Goal: Find contact information: Find contact information

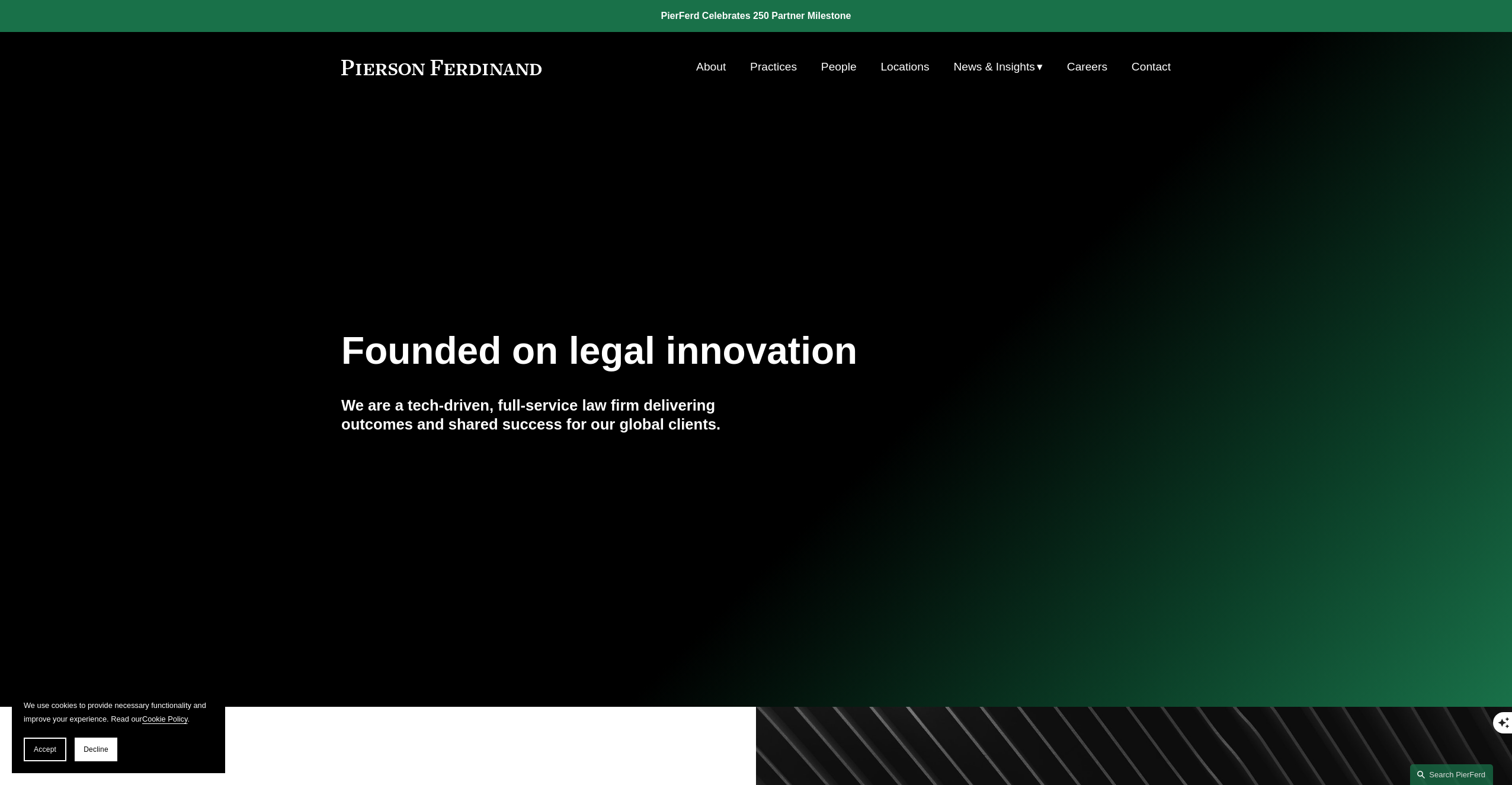
click at [1161, 75] on link "Contact" at bounding box center [1151, 67] width 39 height 23
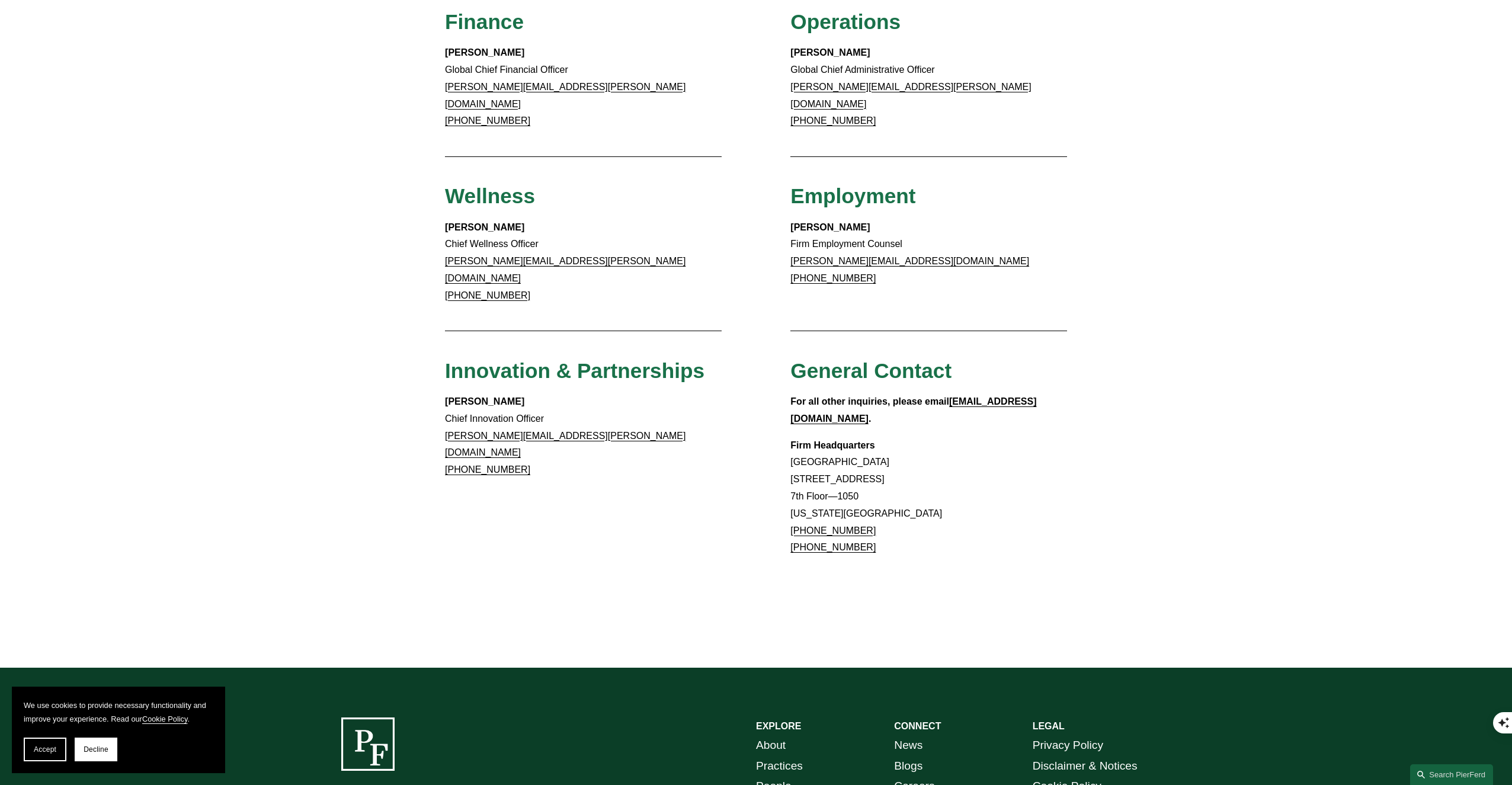
scroll to position [936, 0]
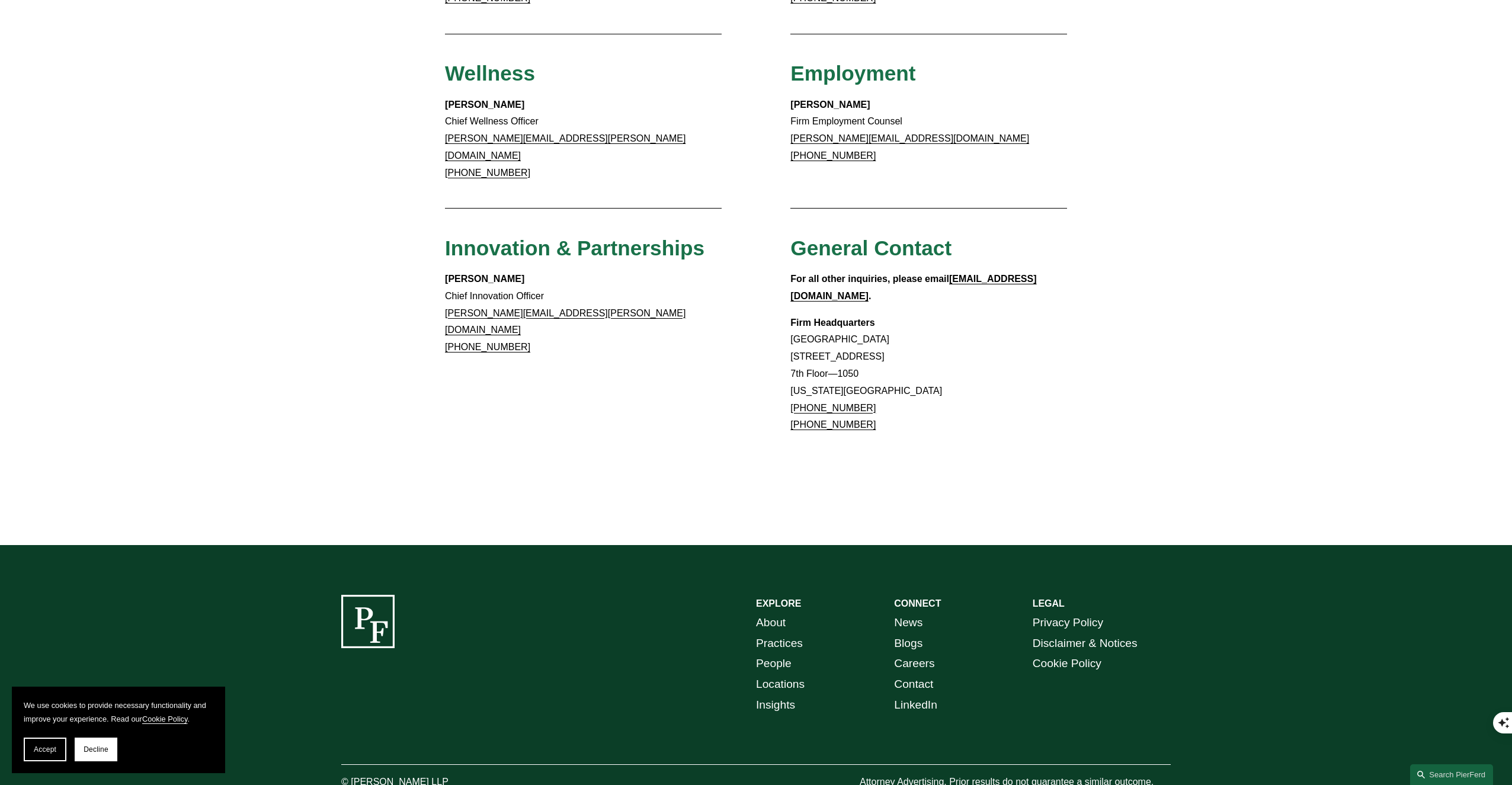
click at [95, 749] on span "Decline" at bounding box center [96, 749] width 25 height 8
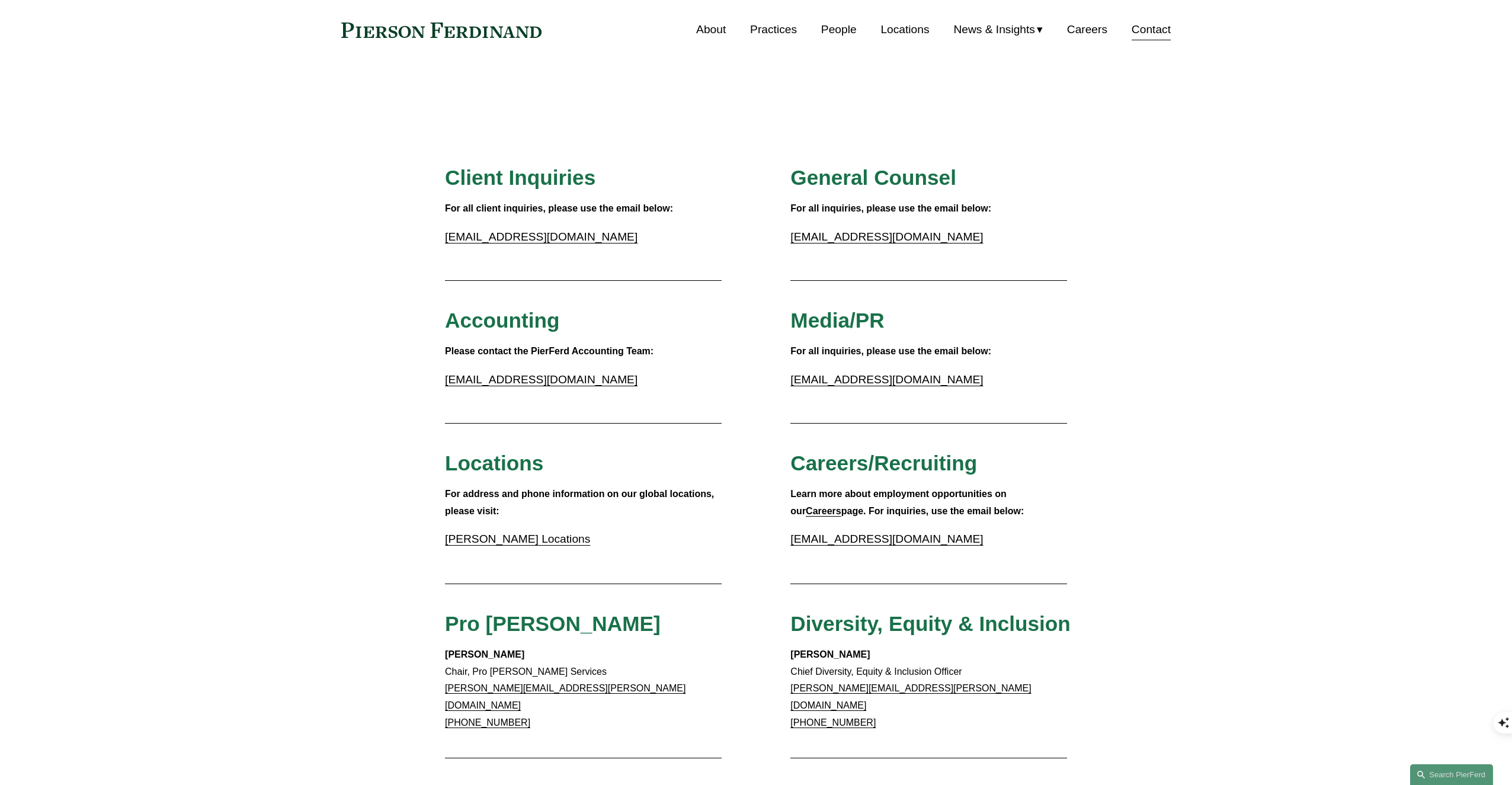
scroll to position [0, 0]
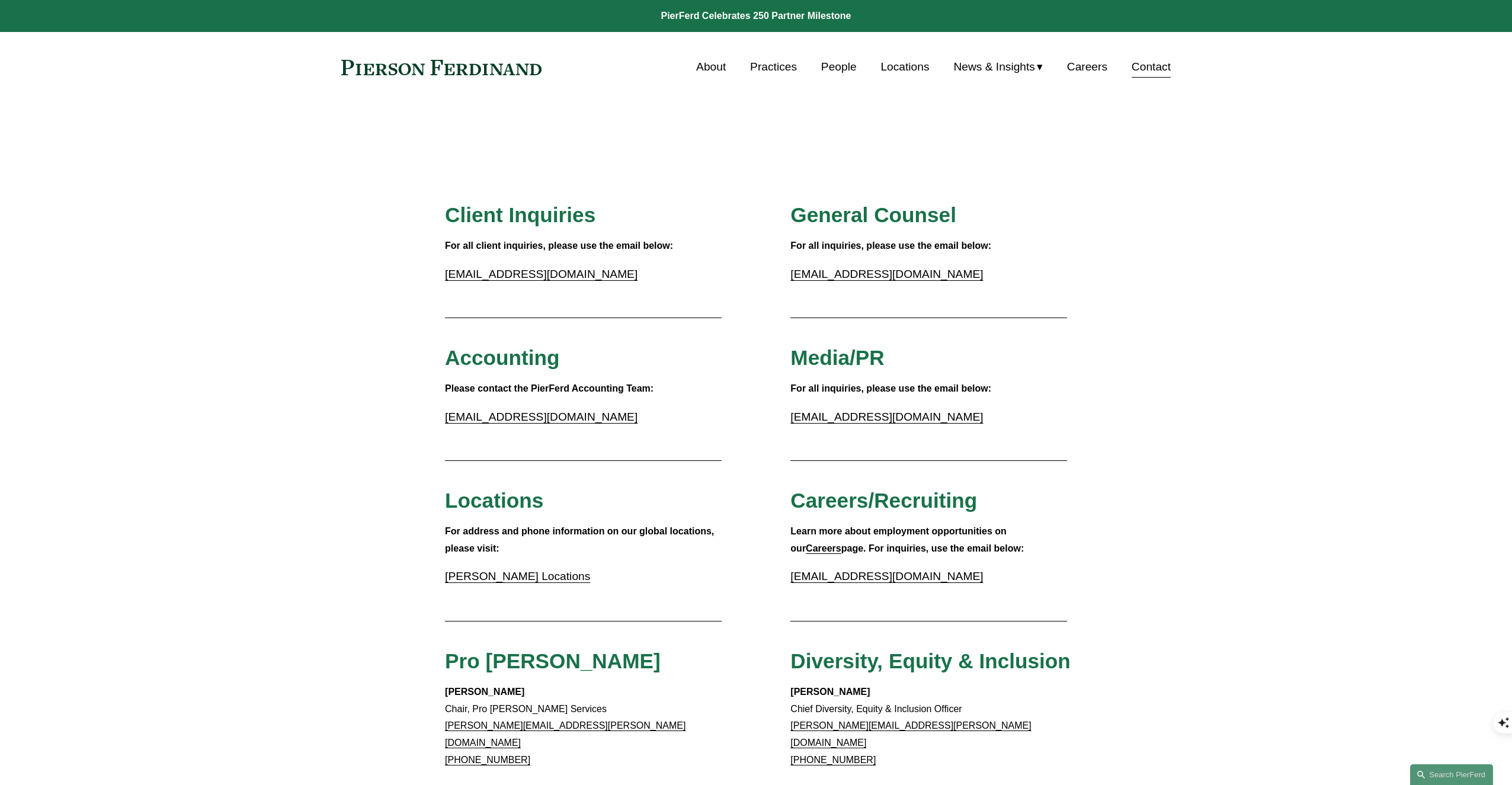
click at [754, 66] on link "Practices" at bounding box center [773, 67] width 46 height 23
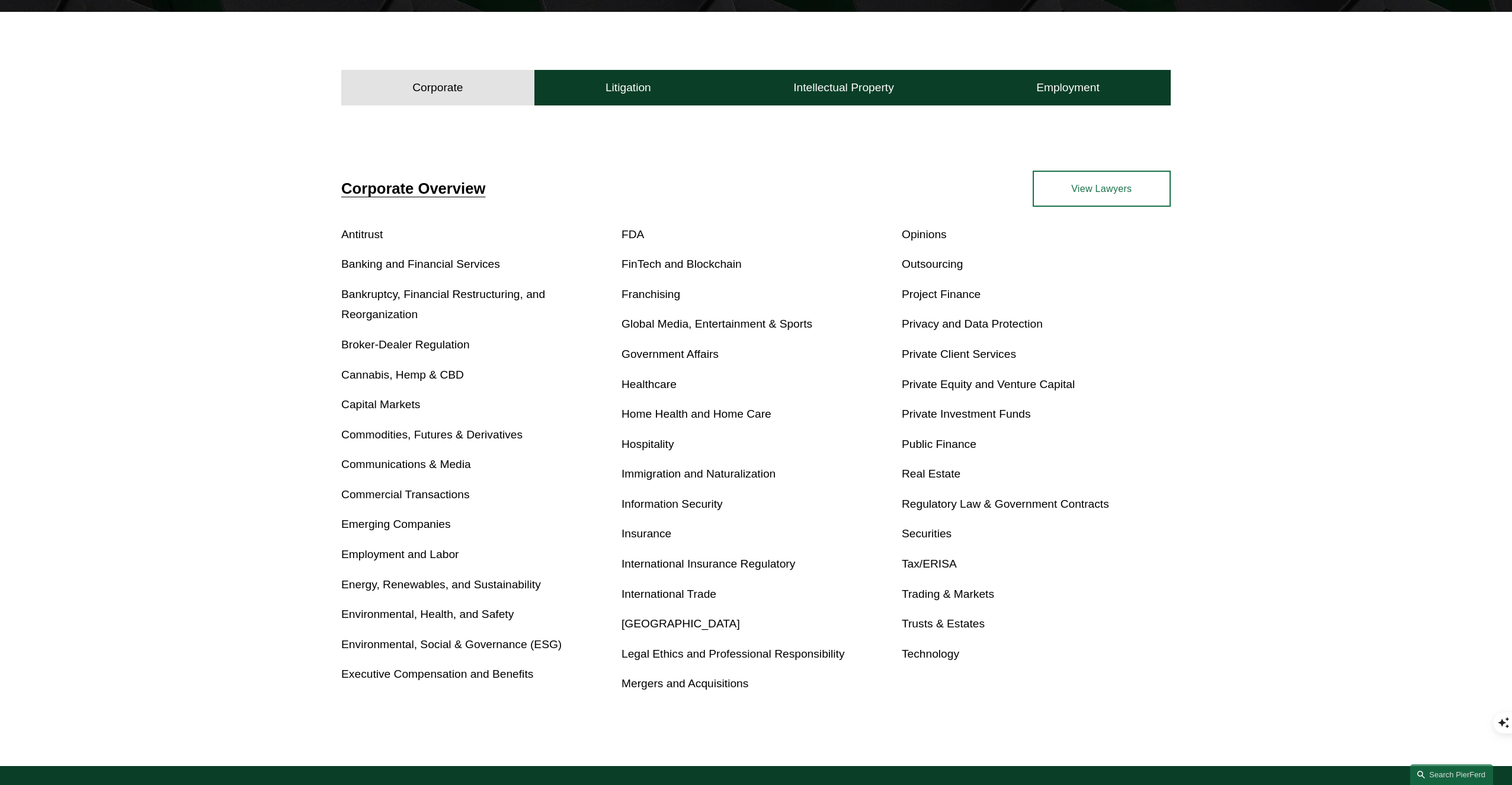
scroll to position [370, 0]
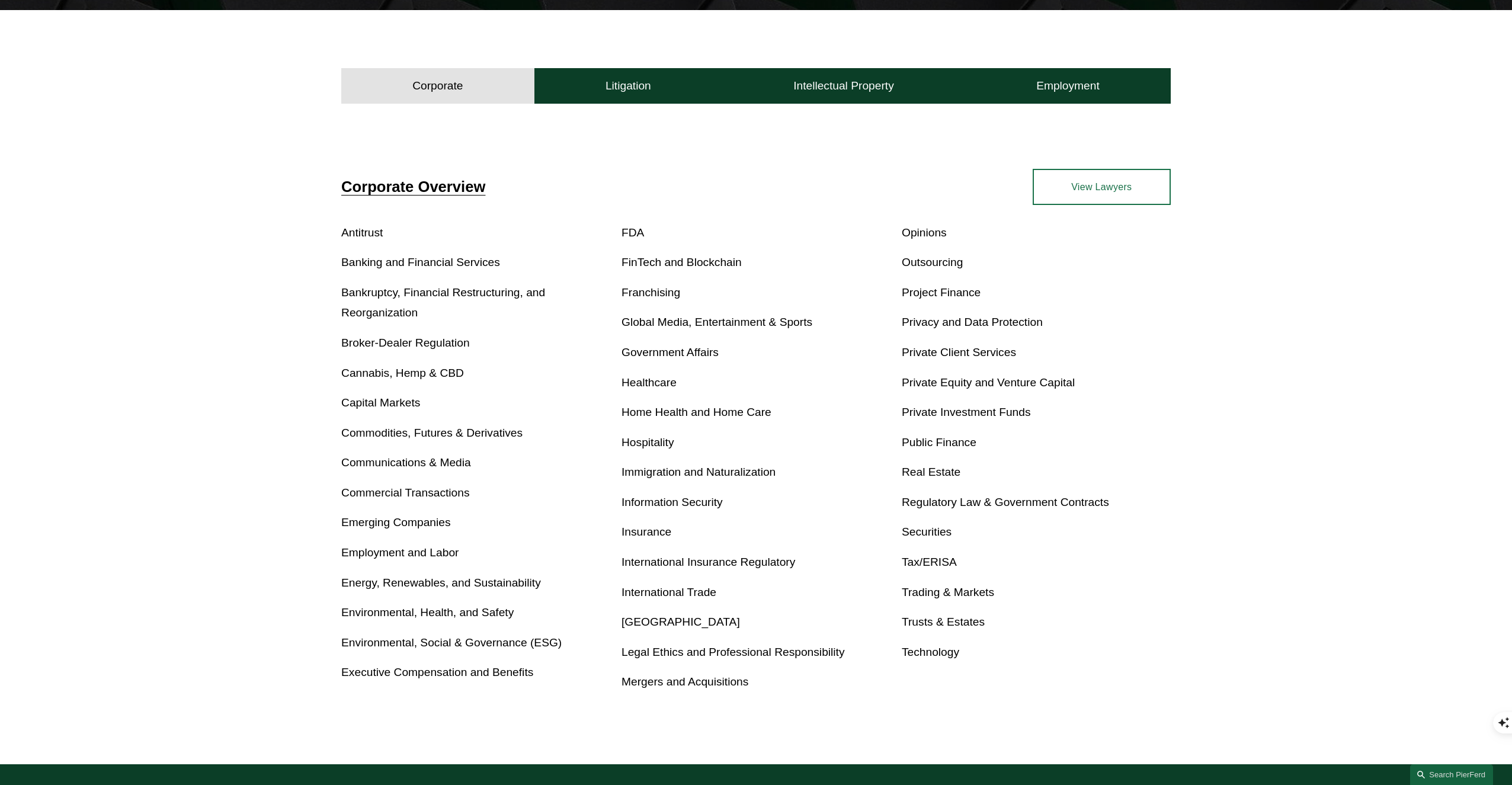
click at [725, 469] on link "Immigration and Naturalization" at bounding box center [698, 472] width 154 height 12
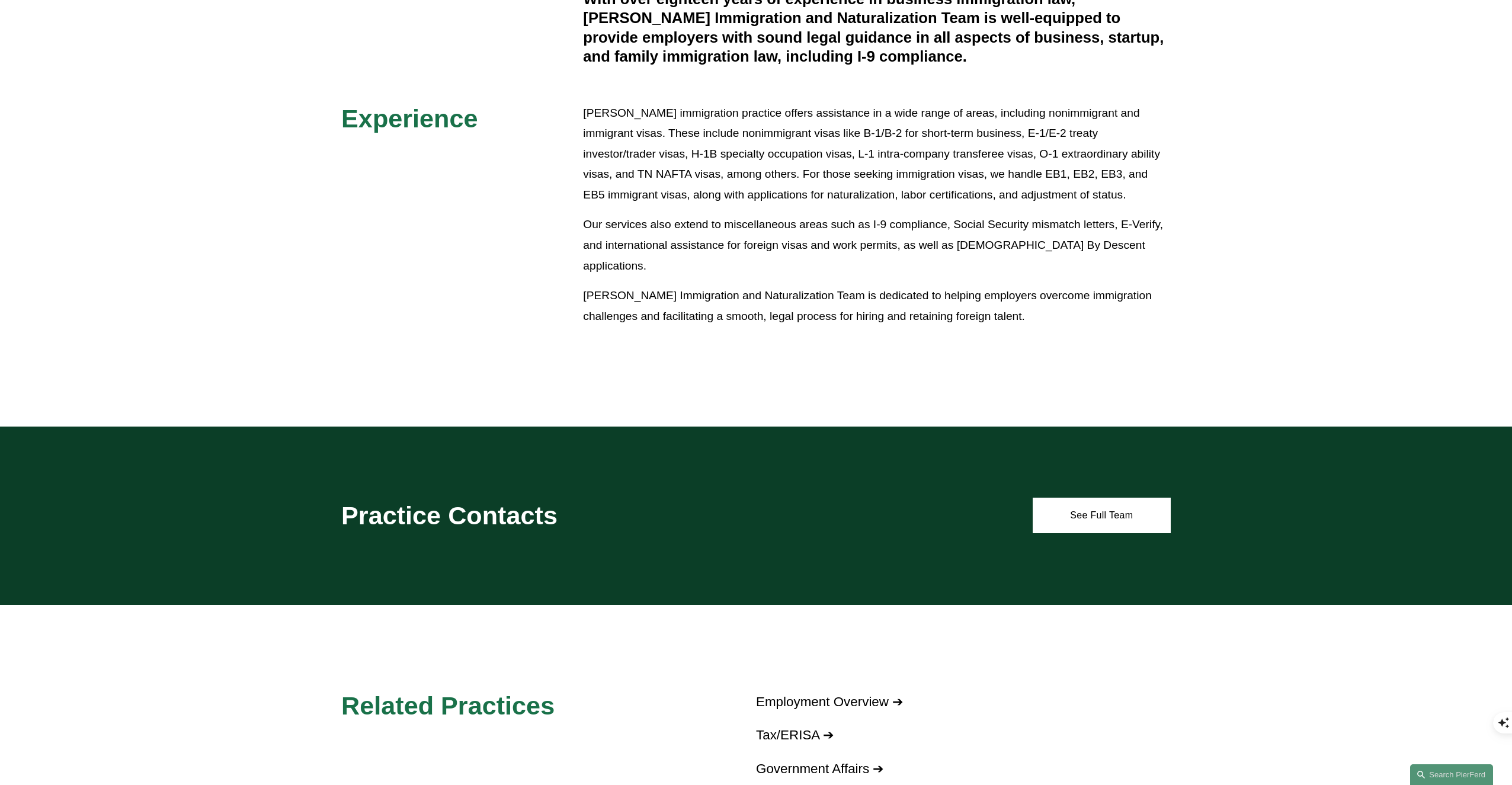
scroll to position [575, 0]
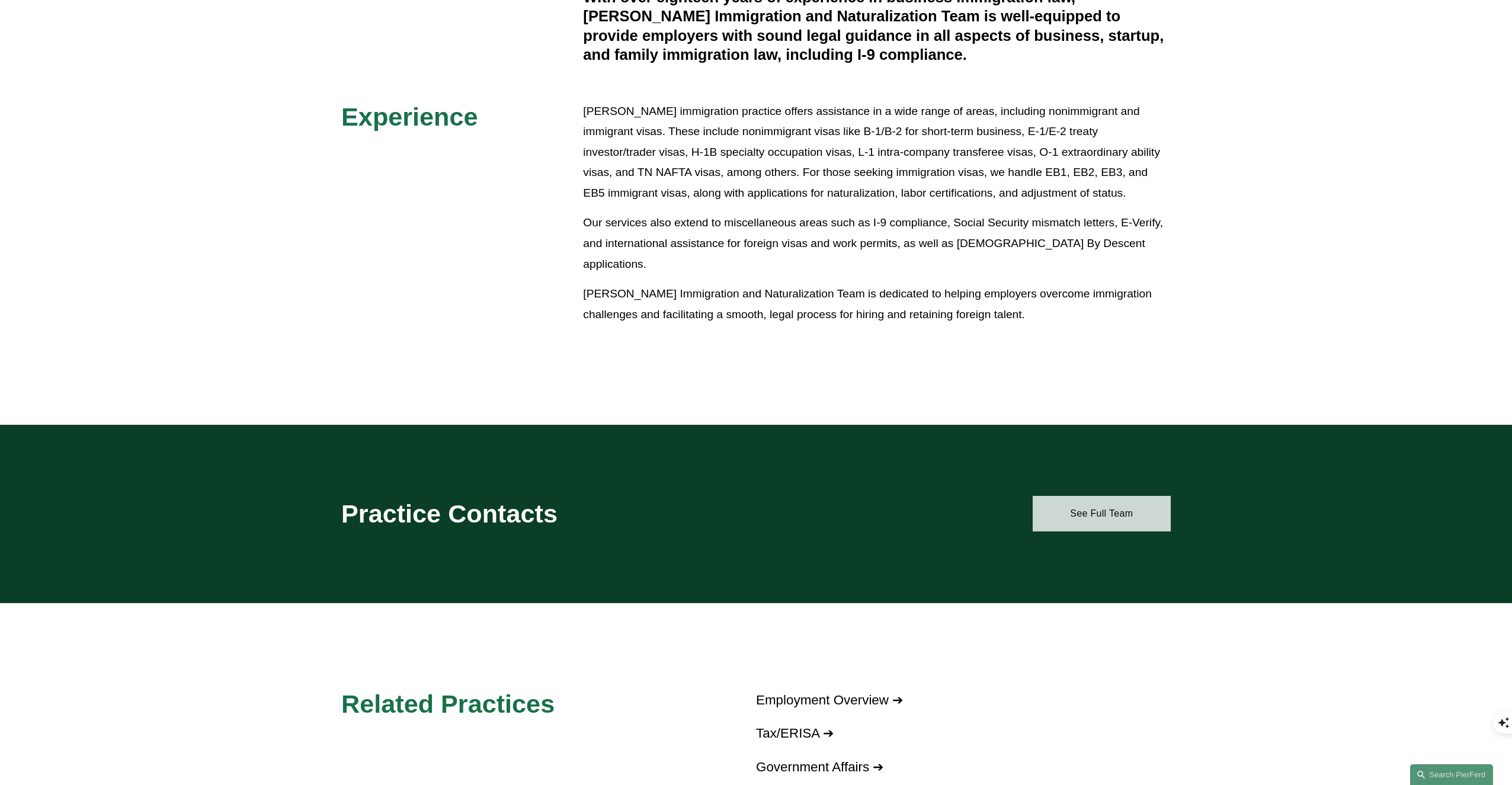
click at [1133, 515] on link "See Full Team" at bounding box center [1101, 514] width 138 height 36
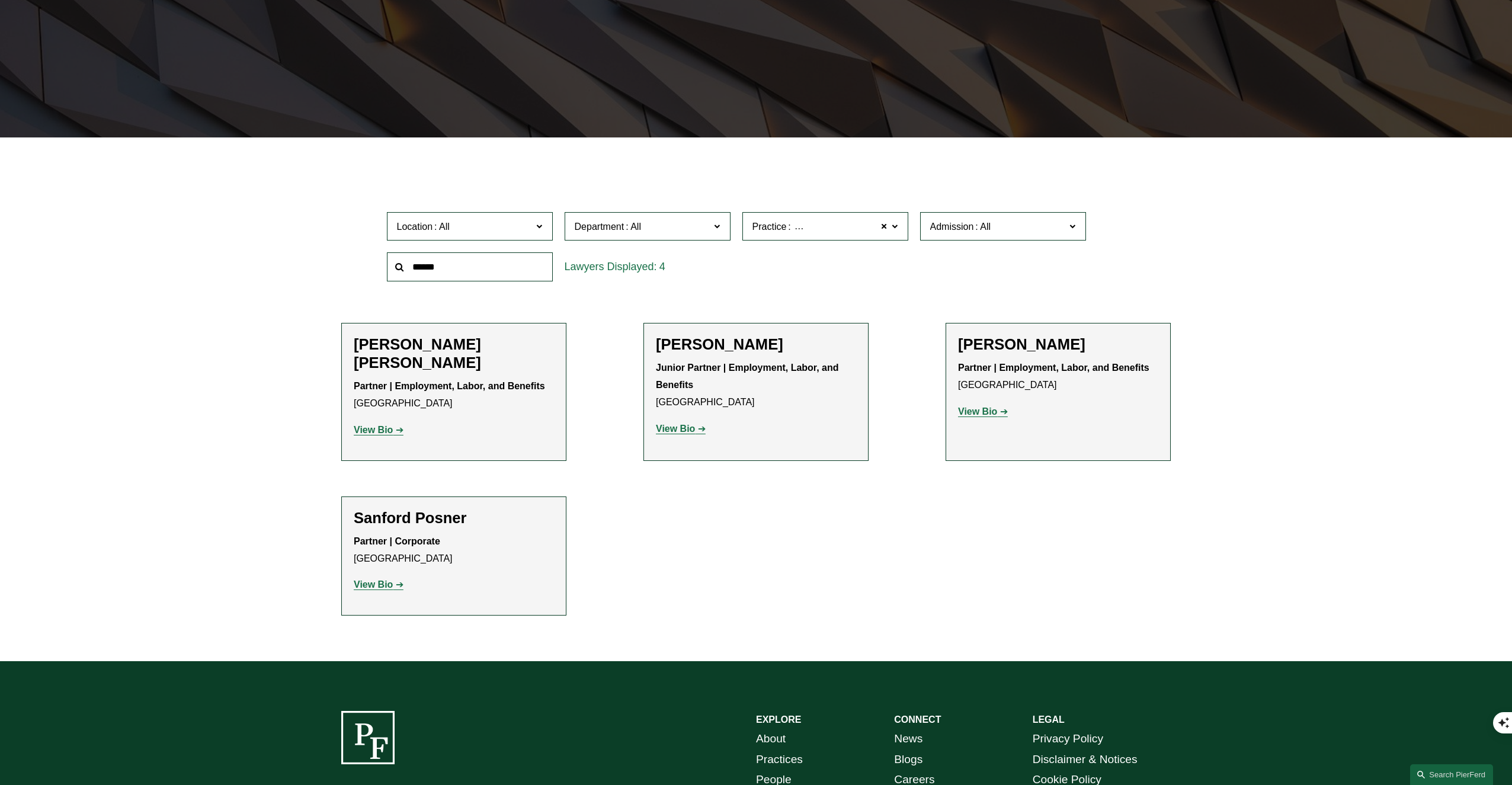
scroll to position [244, 0]
